Goal: Find specific page/section: Find specific page/section

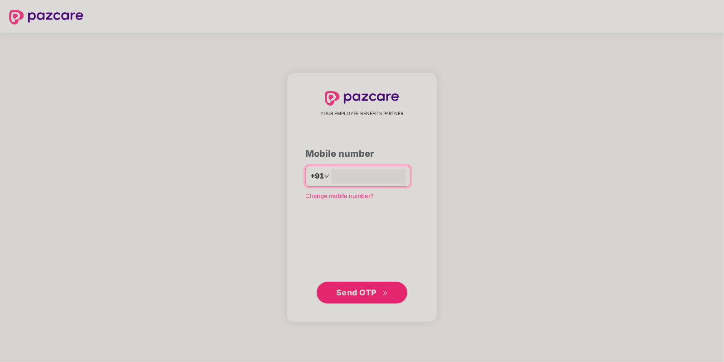
type input "**********"
click at [372, 298] on span "Send OTP" at bounding box center [362, 292] width 52 height 13
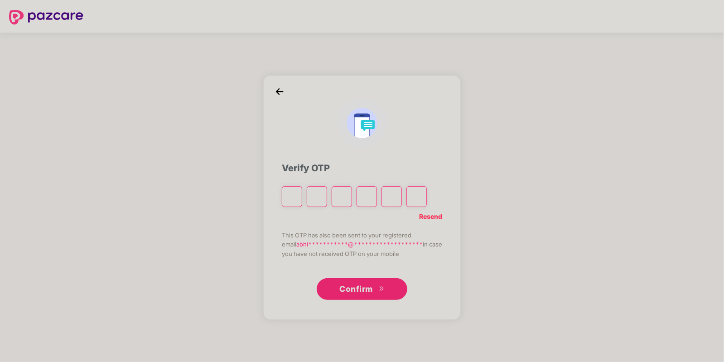
type input "*"
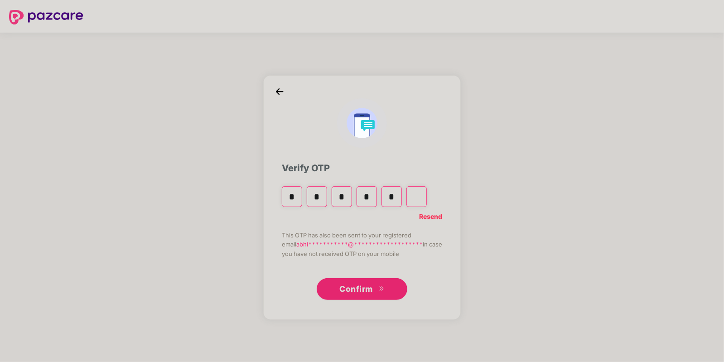
type input "*"
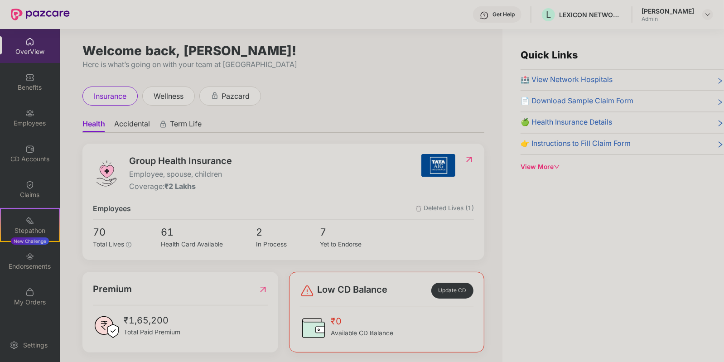
click at [497, 14] on div "Get Help" at bounding box center [503, 14] width 22 height 7
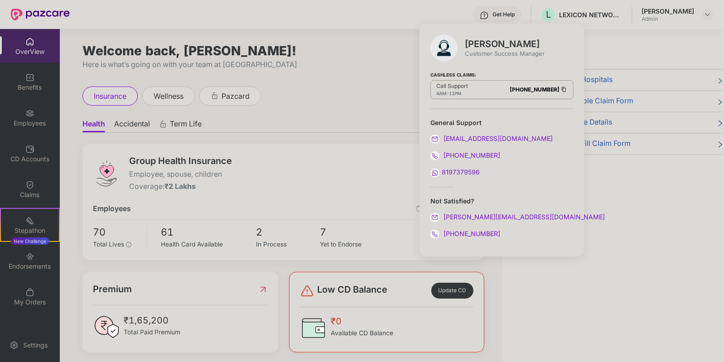
click at [328, 149] on div "Group Health Insurance Employee, spouse, children Coverage: ₹2 Lakhs Employees …" at bounding box center [283, 202] width 402 height 116
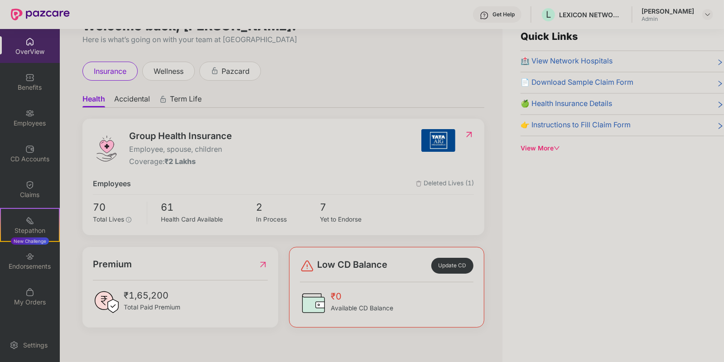
scroll to position [29, 0]
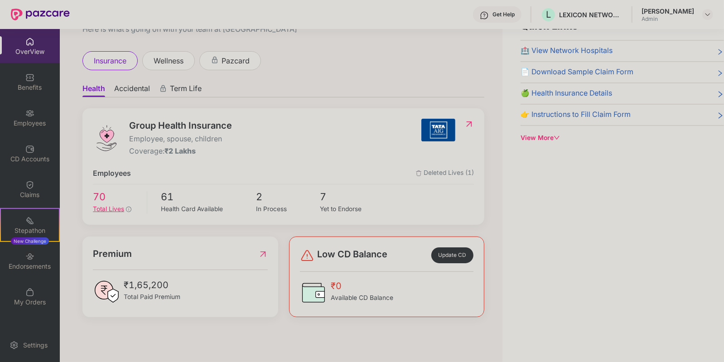
click at [101, 203] on span "70" at bounding box center [117, 196] width 48 height 15
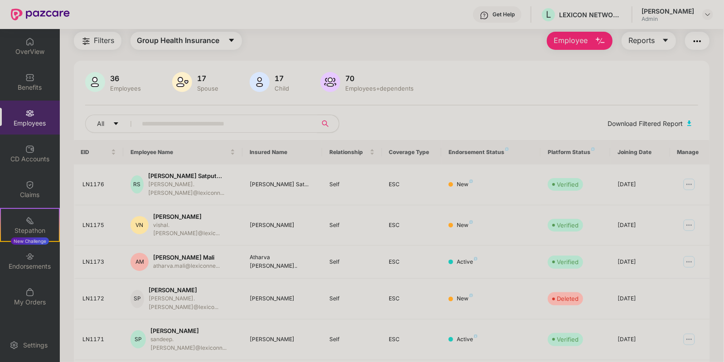
click at [225, 126] on input "text" at bounding box center [223, 124] width 163 height 14
type input "****"
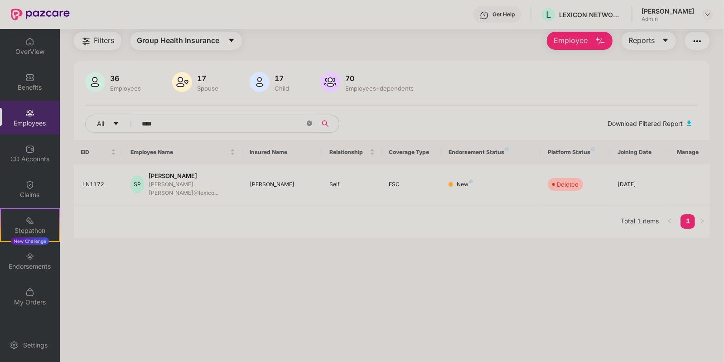
click at [307, 123] on icon "close-circle" at bounding box center [309, 122] width 5 height 5
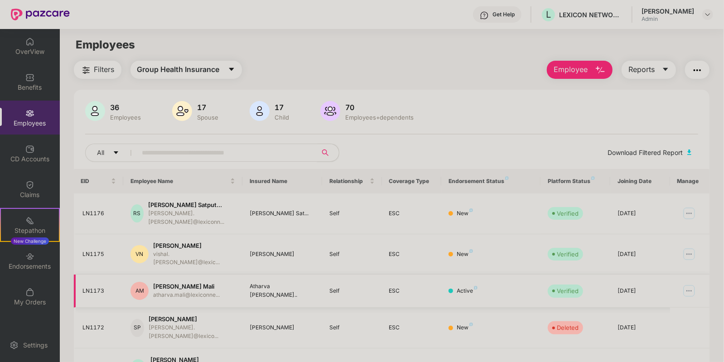
scroll to position [193, 0]
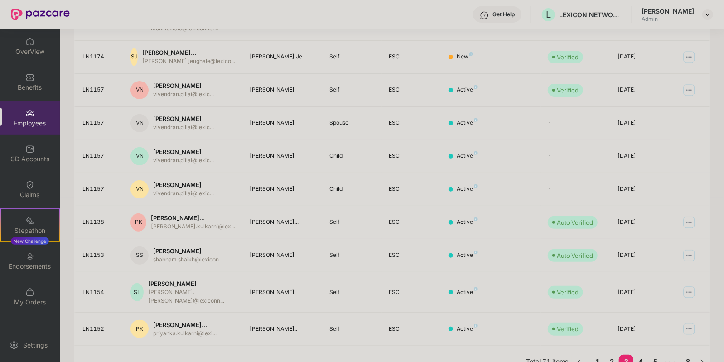
click at [641, 355] on link "4" at bounding box center [640, 362] width 14 height 14
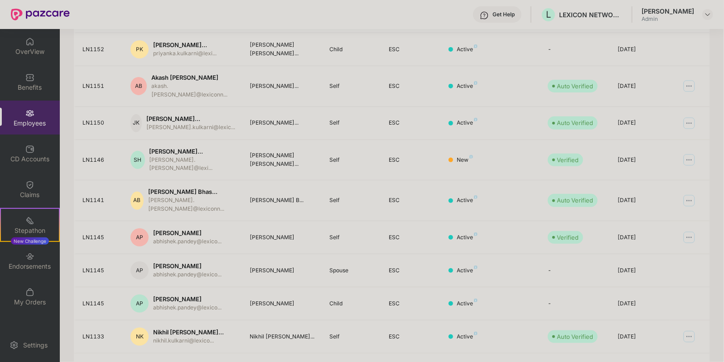
click at [641, 361] on link "5" at bounding box center [640, 369] width 14 height 14
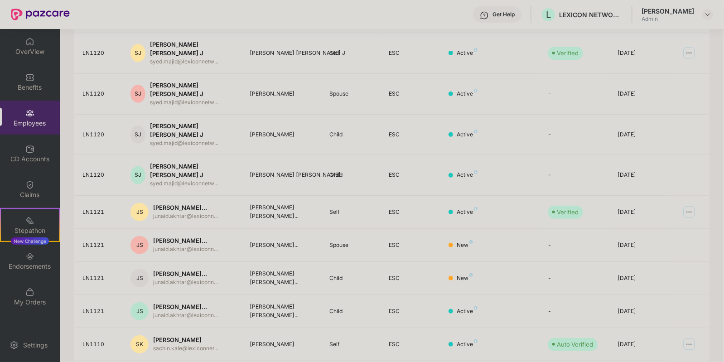
click at [657, 353] on div "EID Employee Name Insured Name Relationship Coverage Type Endorsement Status Pl…" at bounding box center [392, 185] width 636 height 418
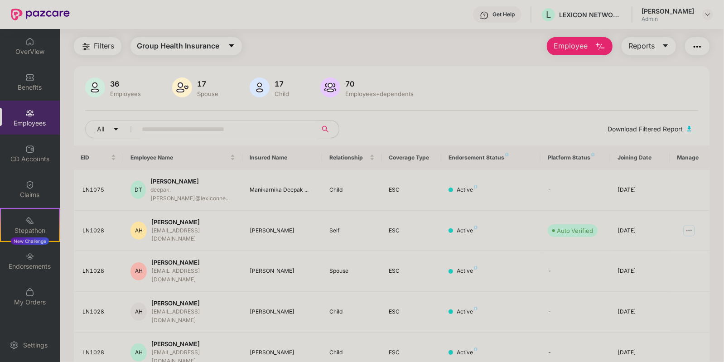
scroll to position [0, 0]
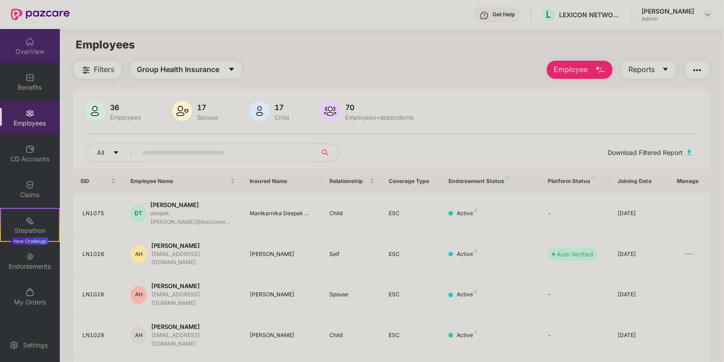
click at [32, 47] on div "OverView" at bounding box center [30, 51] width 60 height 9
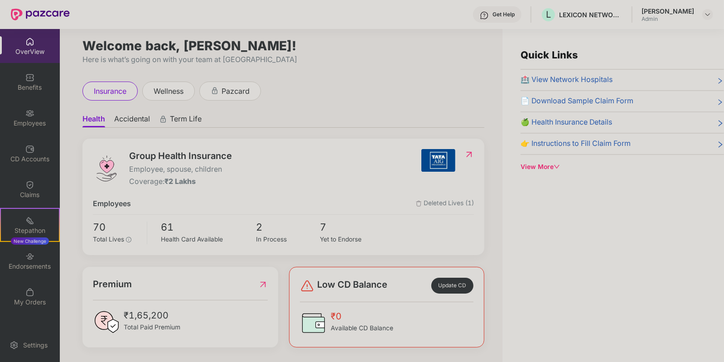
scroll to position [6, 0]
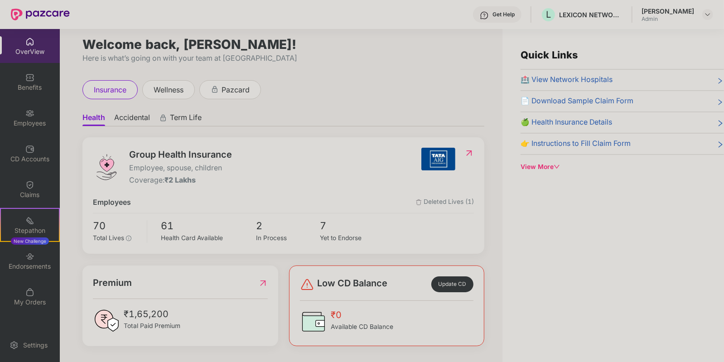
click at [554, 80] on span "🏥 View Network Hospitals" at bounding box center [567, 79] width 92 height 11
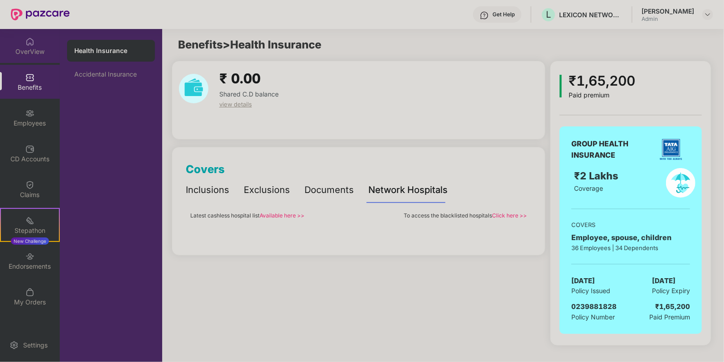
click at [34, 58] on div "OverView" at bounding box center [30, 46] width 60 height 34
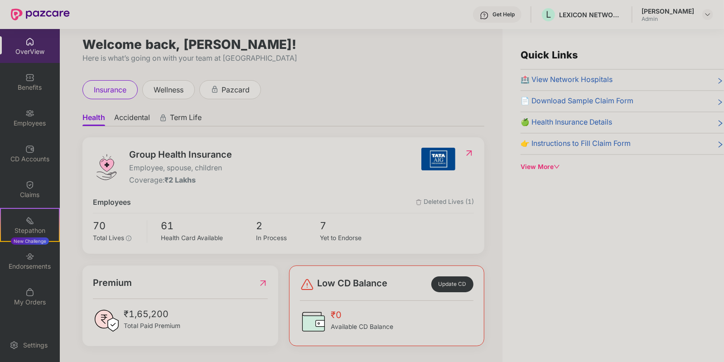
click at [310, 321] on img at bounding box center [313, 321] width 27 height 27
click at [492, 17] on div "Get Help" at bounding box center [503, 14] width 22 height 7
